Goal: Navigation & Orientation: Find specific page/section

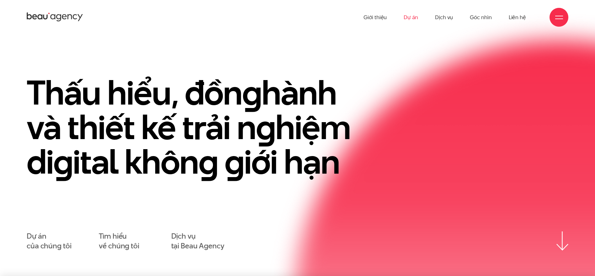
click at [412, 22] on link "Dự án" at bounding box center [411, 17] width 14 height 35
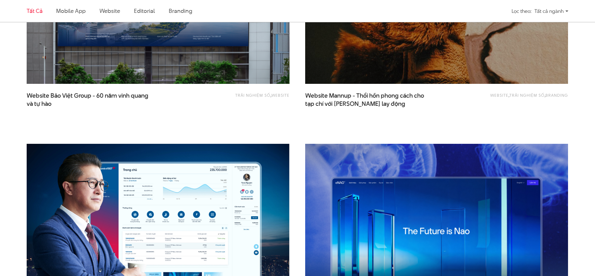
scroll to position [741, 0]
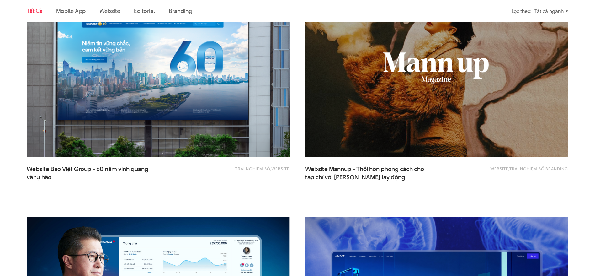
click at [550, 10] on div "Tất cả ngành" at bounding box center [551, 11] width 34 height 11
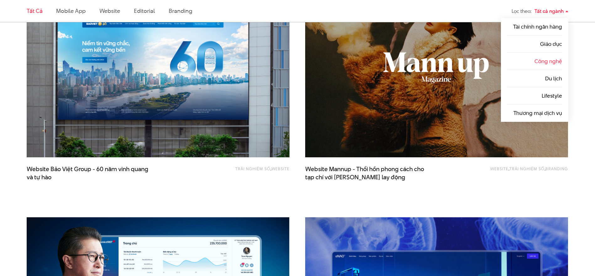
click at [541, 66] on li "Công nghệ" at bounding box center [534, 61] width 55 height 17
click at [543, 62] on link "Công nghệ" at bounding box center [548, 61] width 28 height 8
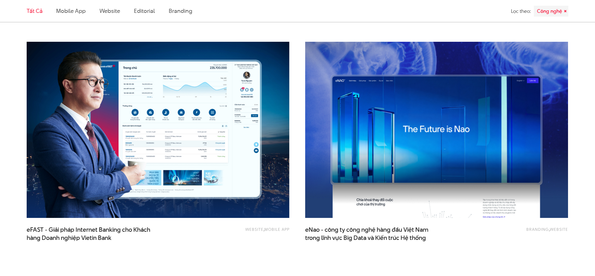
scroll to position [339, 0]
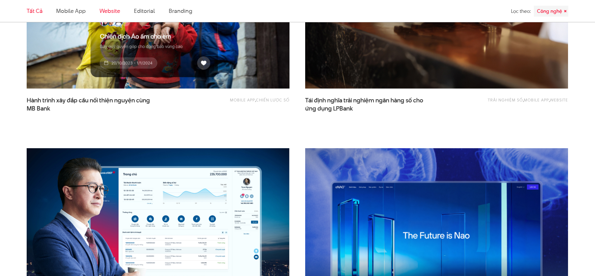
click at [102, 11] on link "Website" at bounding box center [109, 11] width 21 height 8
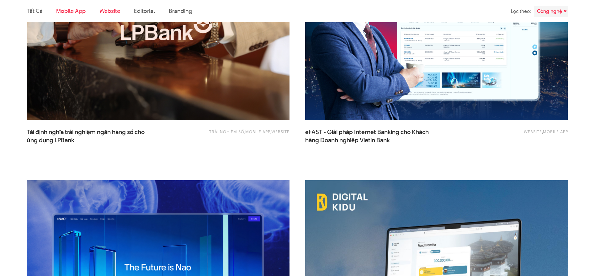
scroll to position [209, 0]
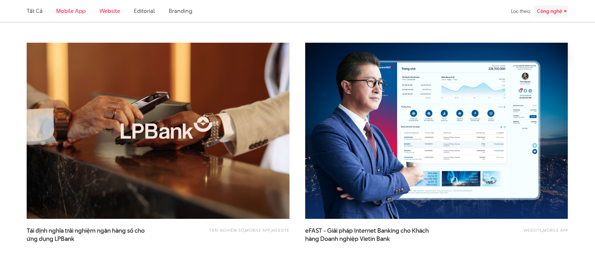
click at [71, 11] on link "Mobile app" at bounding box center [70, 11] width 29 height 8
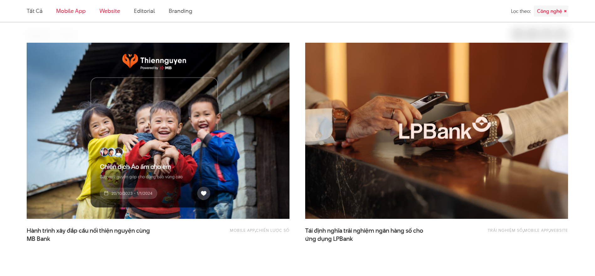
click at [120, 13] on link "Website" at bounding box center [109, 11] width 21 height 8
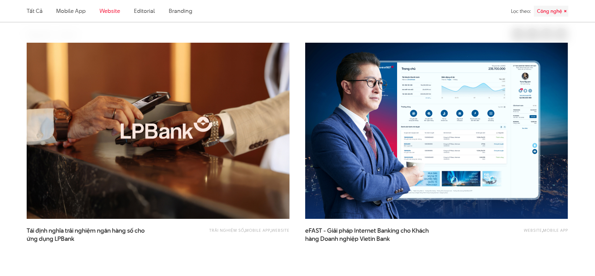
click at [132, 15] on ul "Tất cả Mobile app Website Editorial Branding" at bounding box center [228, 11] width 402 height 22
click at [144, 14] on link "Editorial" at bounding box center [144, 11] width 21 height 8
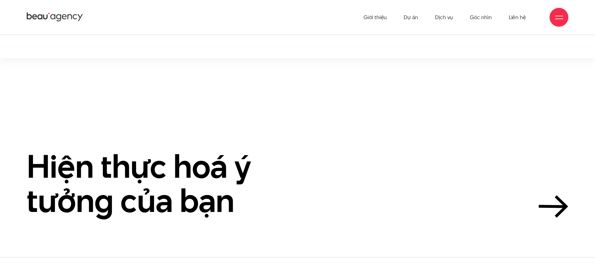
scroll to position [143, 0]
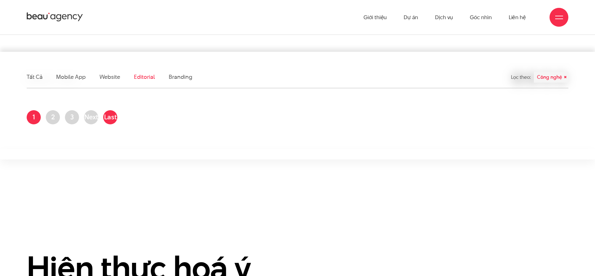
click at [107, 119] on span "Last »" at bounding box center [110, 123] width 13 height 23
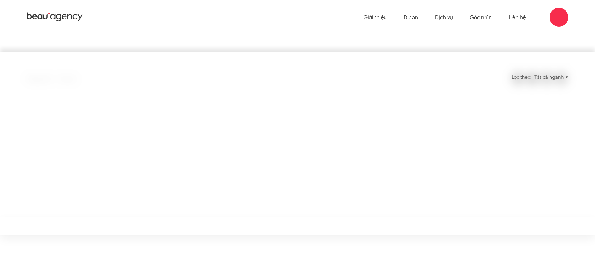
click at [174, 77] on div "Tất cả Mobile app Website Editorial Branding" at bounding box center [228, 77] width 418 height 22
click at [376, 18] on link "Giới thiệu" at bounding box center [375, 17] width 23 height 35
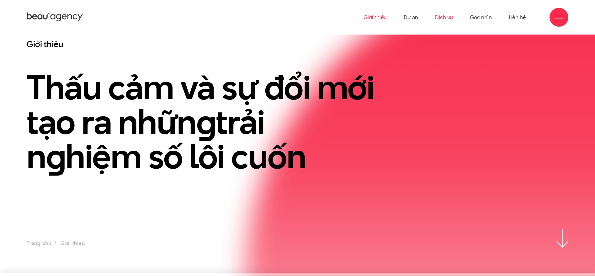
click at [447, 17] on link "Dịch vụ" at bounding box center [444, 17] width 18 height 35
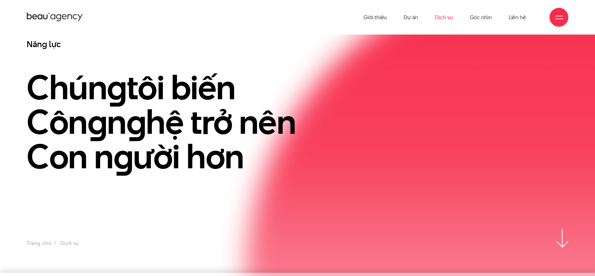
click at [436, 21] on link "Dịch vụ" at bounding box center [444, 17] width 18 height 35
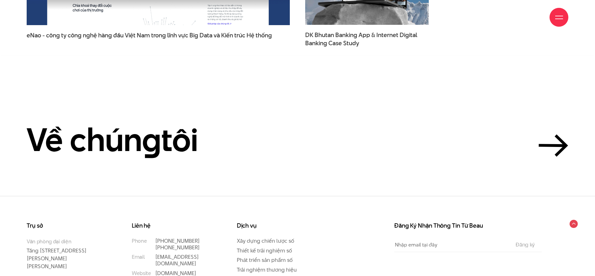
scroll to position [2192, 0]
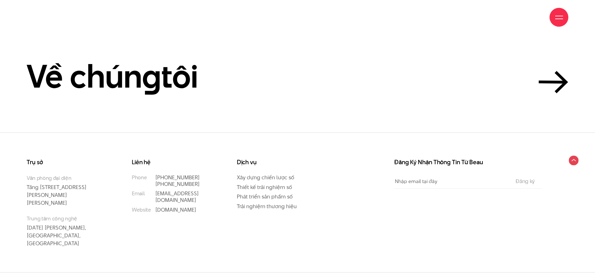
click at [574, 161] on circle at bounding box center [574, 161] width 10 height 10
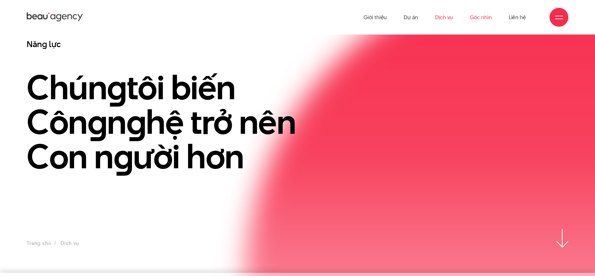
click at [482, 18] on link "Góc nhìn" at bounding box center [481, 17] width 22 height 35
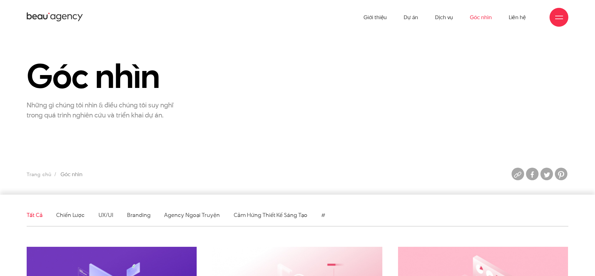
click at [51, 17] on icon at bounding box center [52, 16] width 5 height 5
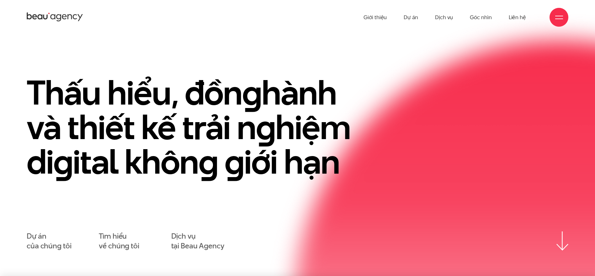
click at [388, 22] on ul "Giới thiệu Dự án Dịch vụ Góc nhìn Liên hệ" at bounding box center [445, 17] width 162 height 35
click at [409, 20] on link "Dự án" at bounding box center [411, 17] width 14 height 35
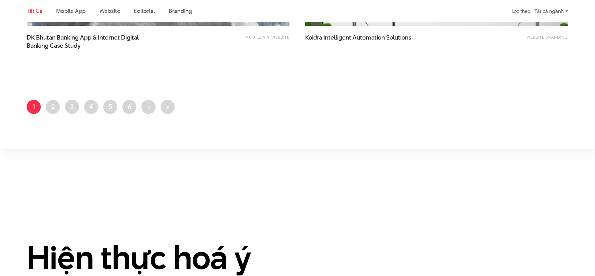
scroll to position [1581, 0]
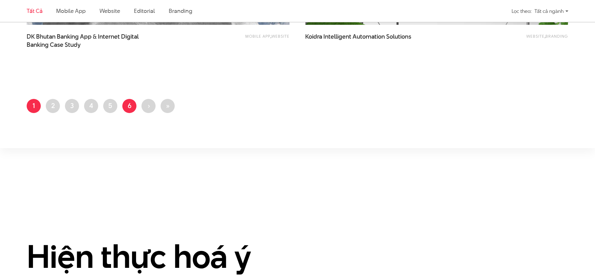
click at [125, 107] on link "Trang 6" at bounding box center [129, 106] width 14 height 14
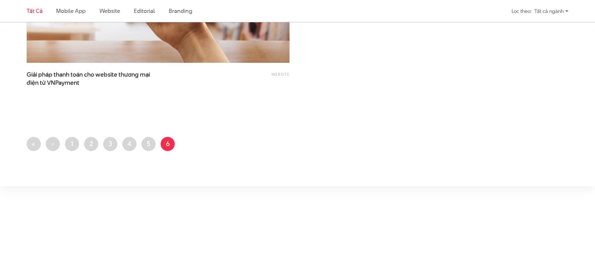
scroll to position [1543, 0]
click at [149, 143] on link "Trang 5" at bounding box center [148, 143] width 14 height 14
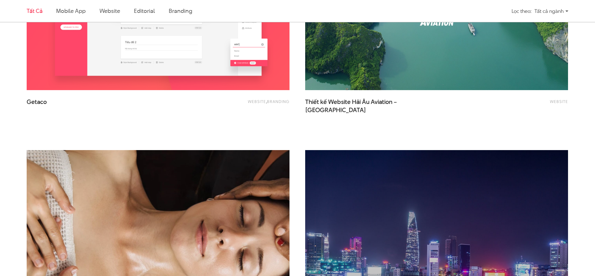
scroll to position [1506, 0]
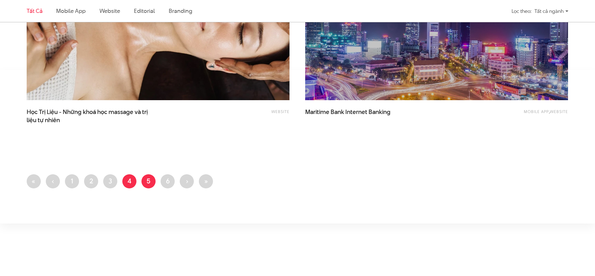
click at [134, 182] on link "Trang 4" at bounding box center [129, 181] width 14 height 14
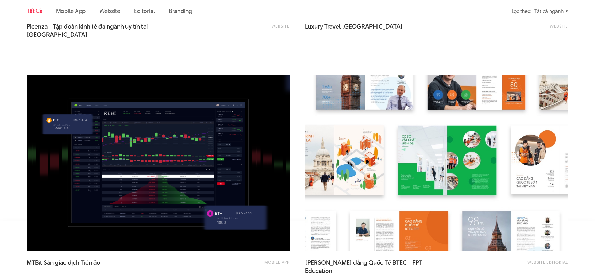
scroll to position [1506, 0]
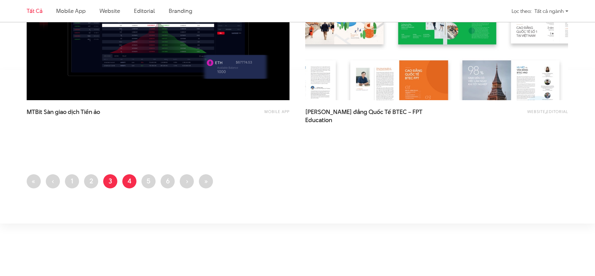
click at [114, 180] on link "Trang 3" at bounding box center [110, 181] width 14 height 14
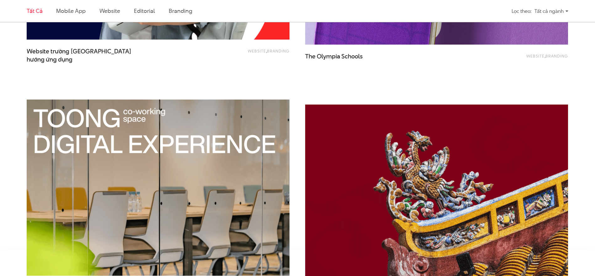
scroll to position [1468, 0]
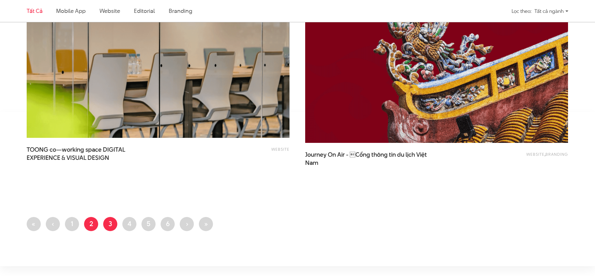
click at [90, 224] on link "Trang 2" at bounding box center [91, 224] width 14 height 14
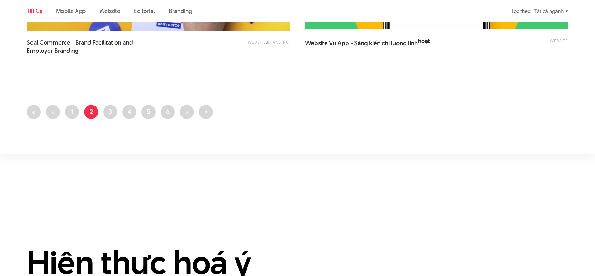
scroll to position [1581, 0]
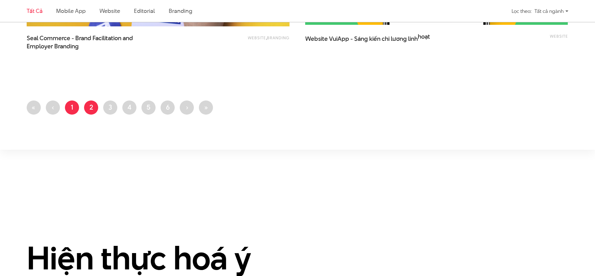
click at [70, 113] on link "Trang 1" at bounding box center [72, 107] width 14 height 14
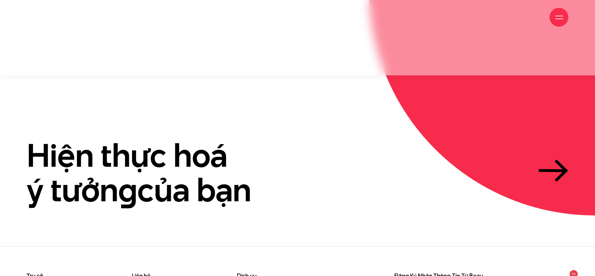
scroll to position [1929, 0]
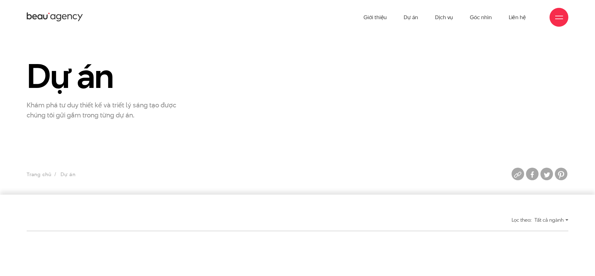
scroll to position [444, 0]
